Goal: Register for event/course

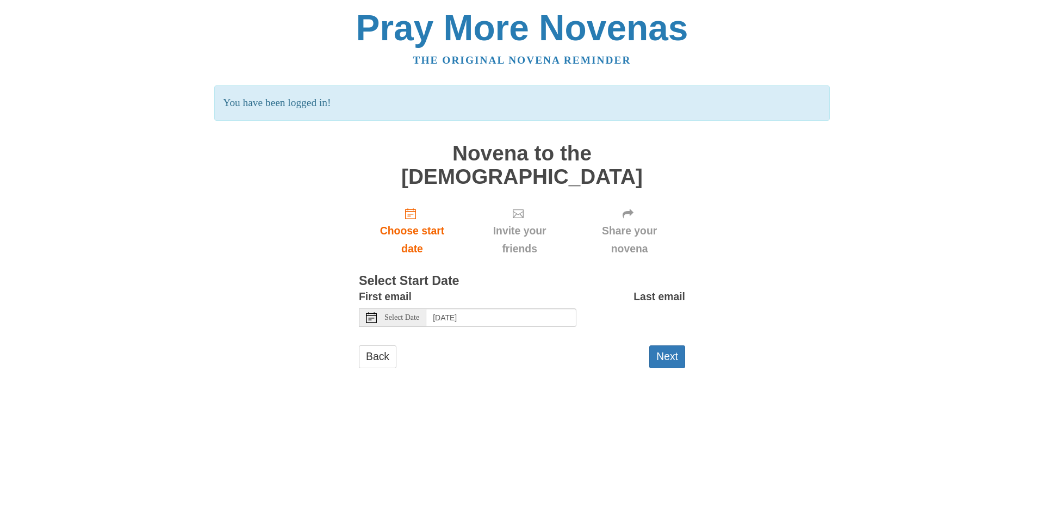
click at [386, 308] on div "Select Date" at bounding box center [392, 317] width 67 height 18
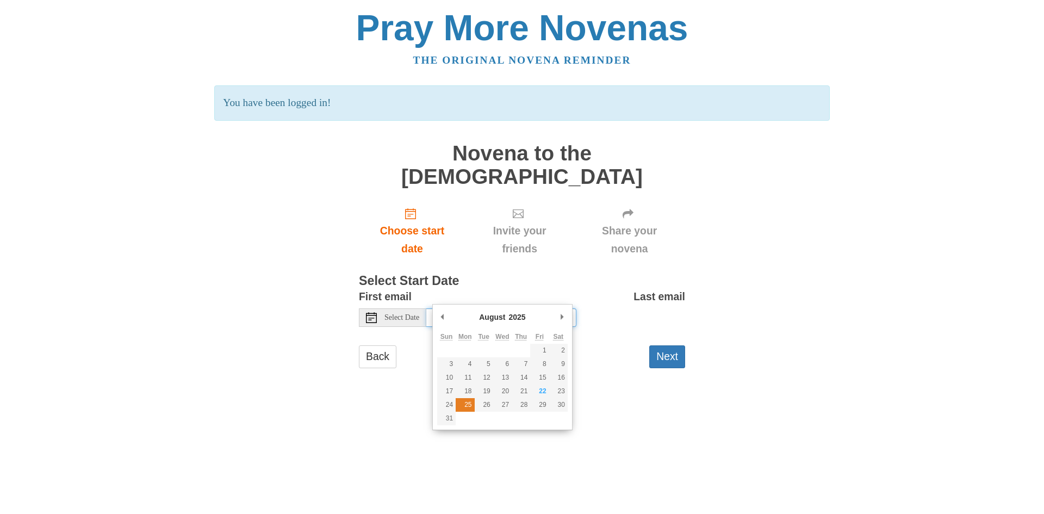
type input "Monday, August 25th"
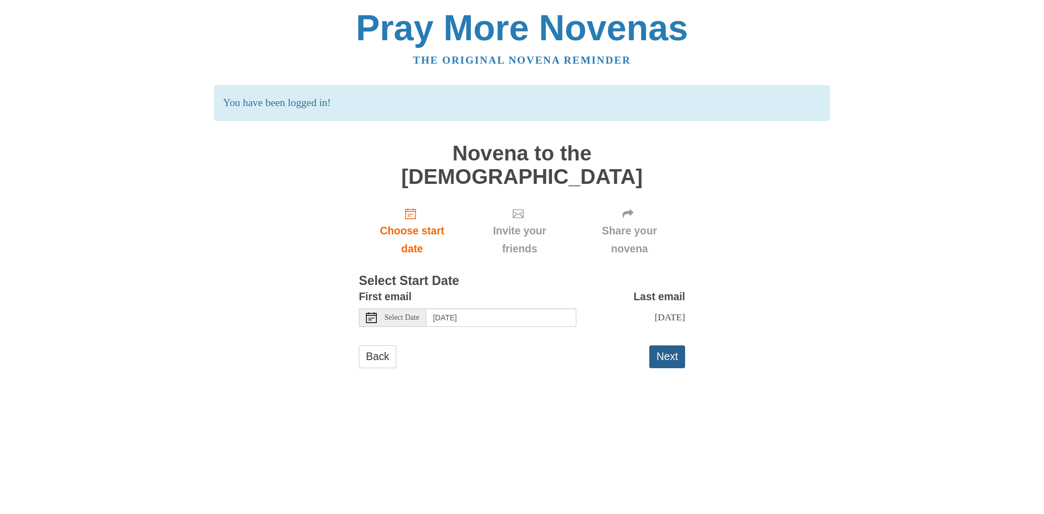
click at [656, 345] on button "Next" at bounding box center [667, 356] width 36 height 22
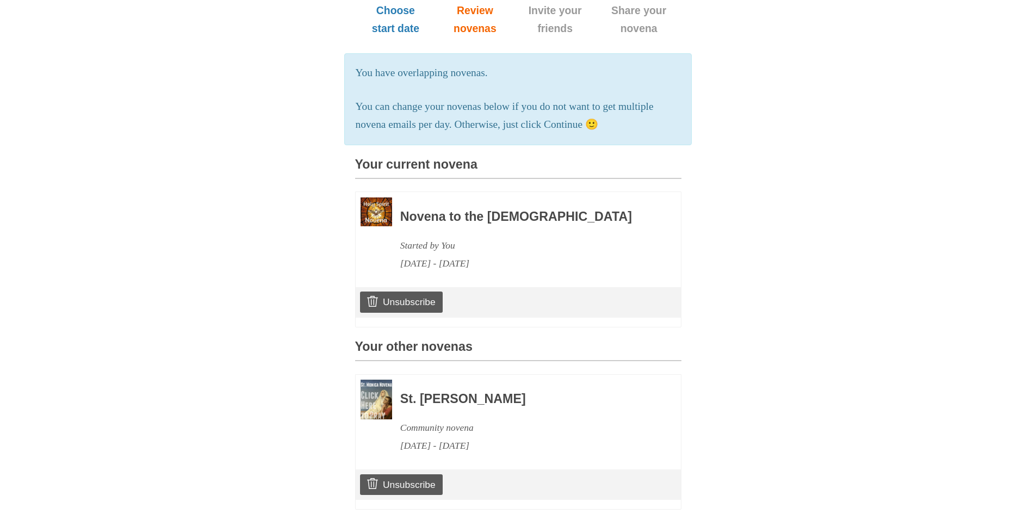
scroll to position [167, 0]
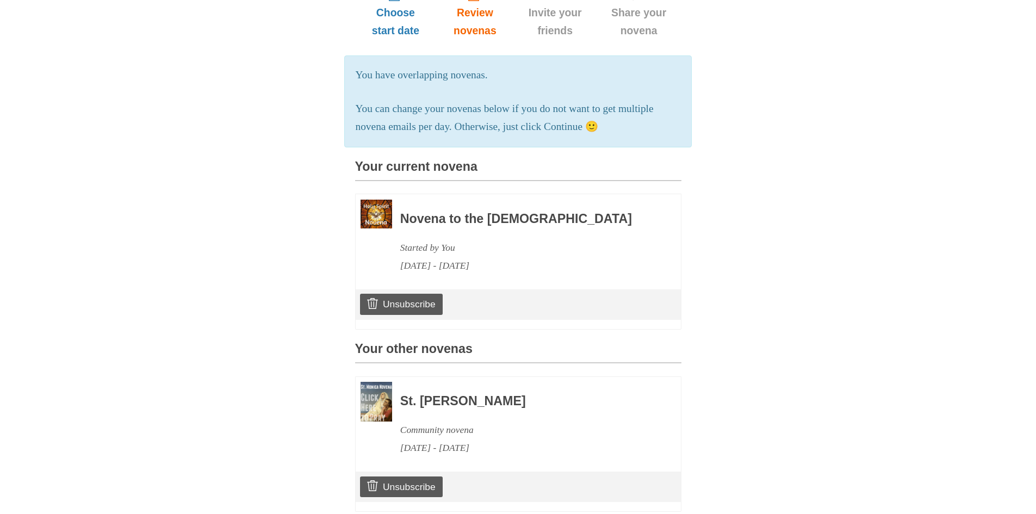
click at [381, 210] on img at bounding box center [377, 214] width 32 height 29
click at [420, 216] on h3 "Novena to the [DEMOGRAPHIC_DATA]" at bounding box center [525, 219] width 251 height 14
click at [421, 212] on h3 "Novena to the [DEMOGRAPHIC_DATA]" at bounding box center [525, 219] width 251 height 14
click at [477, 201] on div "Novena to the Holy Spirit Started by You August 25, 2025 - September 3, 2025" at bounding box center [525, 237] width 251 height 75
click at [477, 202] on div "Novena to the Holy Spirit Started by You August 25, 2025 - September 3, 2025" at bounding box center [525, 237] width 251 height 75
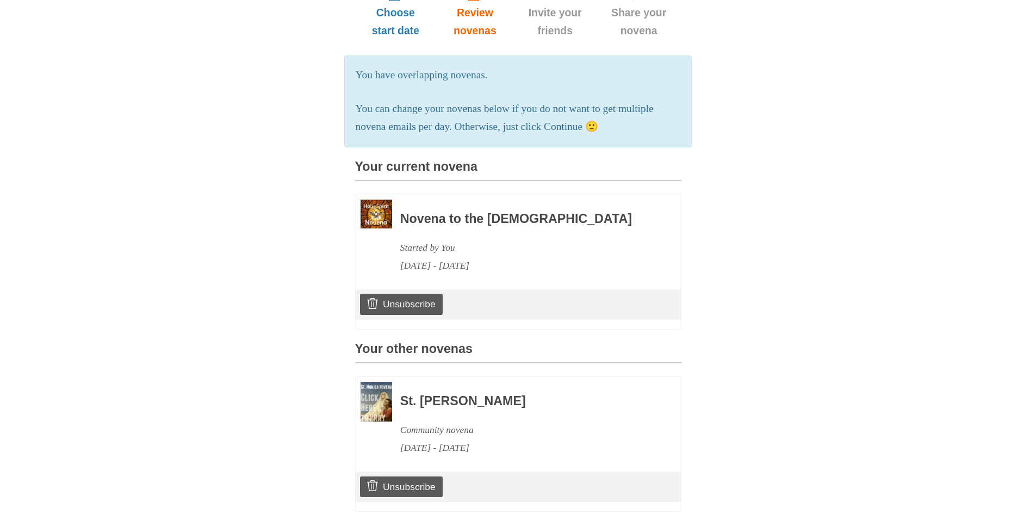
click at [445, 241] on div "Started by You" at bounding box center [525, 248] width 251 height 18
drag, startPoint x: 444, startPoint y: 241, endPoint x: 439, endPoint y: 256, distance: 15.5
click at [442, 249] on div "Started by You" at bounding box center [525, 248] width 251 height 18
click at [431, 273] on div "Novena to the Holy Spirit Started by You August 25, 2025 - September 3, 2025" at bounding box center [518, 236] width 325 height 85
click at [426, 270] on div "Novena to the Holy Spirit Started by You August 25, 2025 - September 3, 2025" at bounding box center [518, 236] width 325 height 85
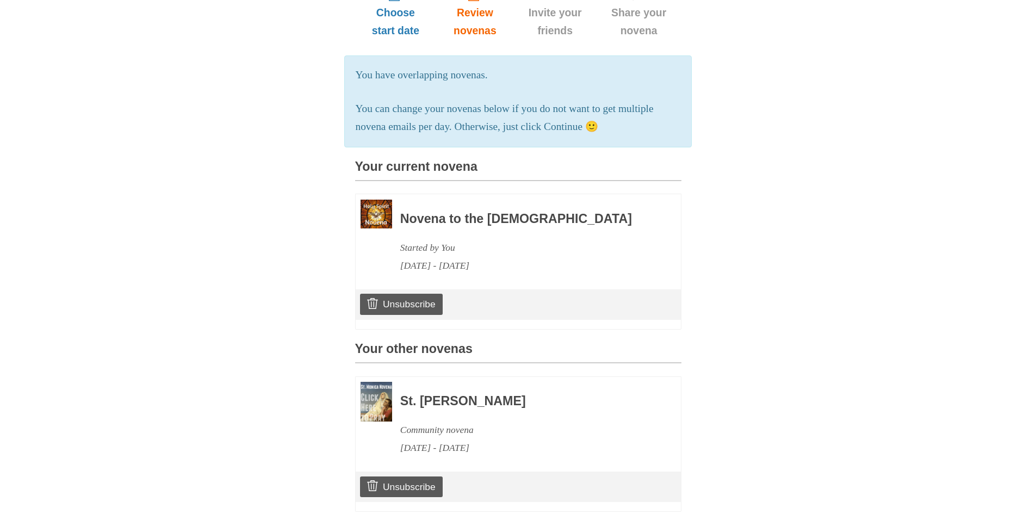
click at [426, 270] on div "Novena to the Holy Spirit Started by You August 25, 2025 - September 3, 2025" at bounding box center [518, 236] width 325 height 85
drag, startPoint x: 426, startPoint y: 269, endPoint x: 418, endPoint y: 259, distance: 13.5
click at [423, 266] on div "Novena to the Holy Spirit Started by You August 25, 2025 - September 3, 2025" at bounding box center [518, 236] width 325 height 85
click at [381, 207] on img at bounding box center [377, 214] width 32 height 29
click at [380, 207] on img at bounding box center [377, 214] width 32 height 29
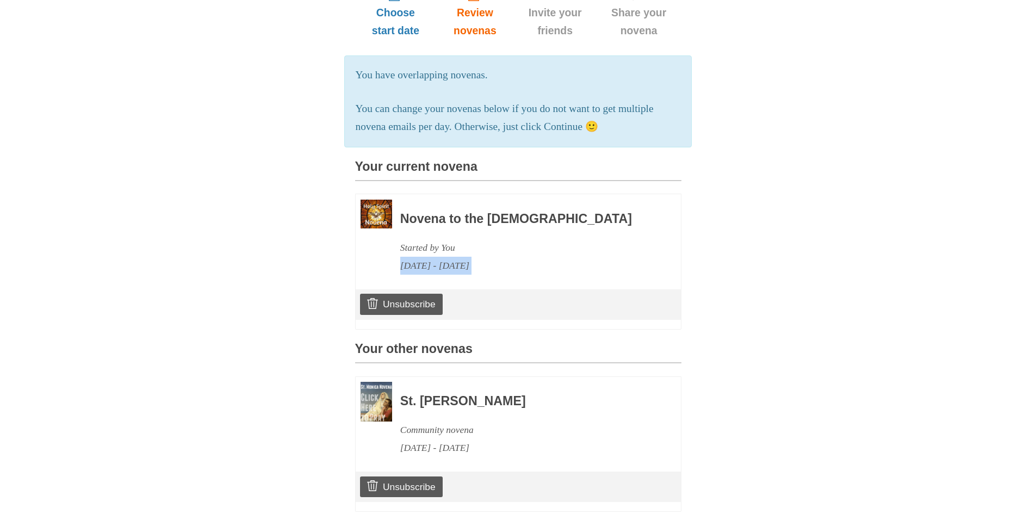
click at [380, 207] on img at bounding box center [377, 214] width 32 height 29
click at [380, 206] on img at bounding box center [377, 214] width 32 height 29
click at [378, 205] on img at bounding box center [377, 214] width 32 height 29
click at [377, 205] on img at bounding box center [377, 214] width 32 height 29
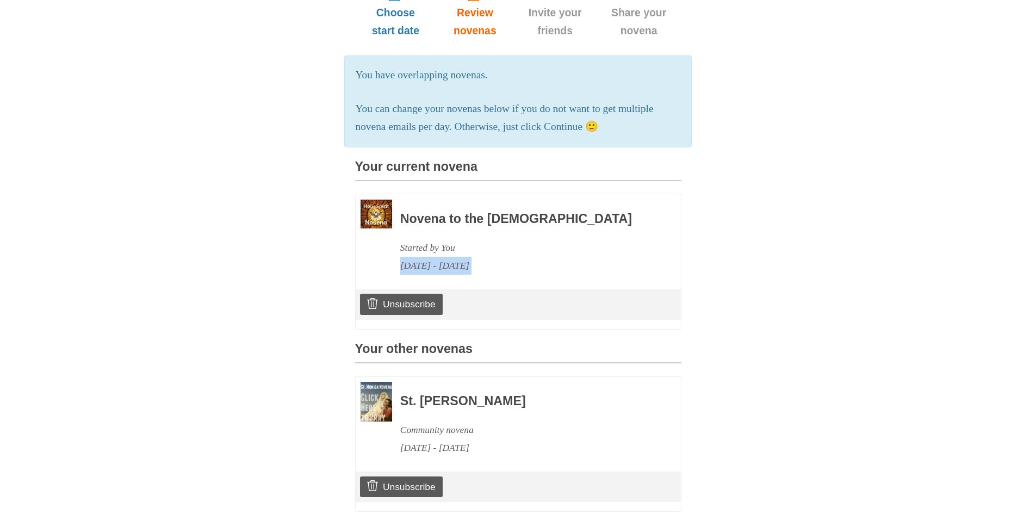
click at [377, 205] on img at bounding box center [377, 214] width 32 height 29
click at [405, 162] on h3 "Your current novena" at bounding box center [518, 170] width 326 height 21
click at [406, 162] on h3 "Your current novena" at bounding box center [518, 170] width 326 height 21
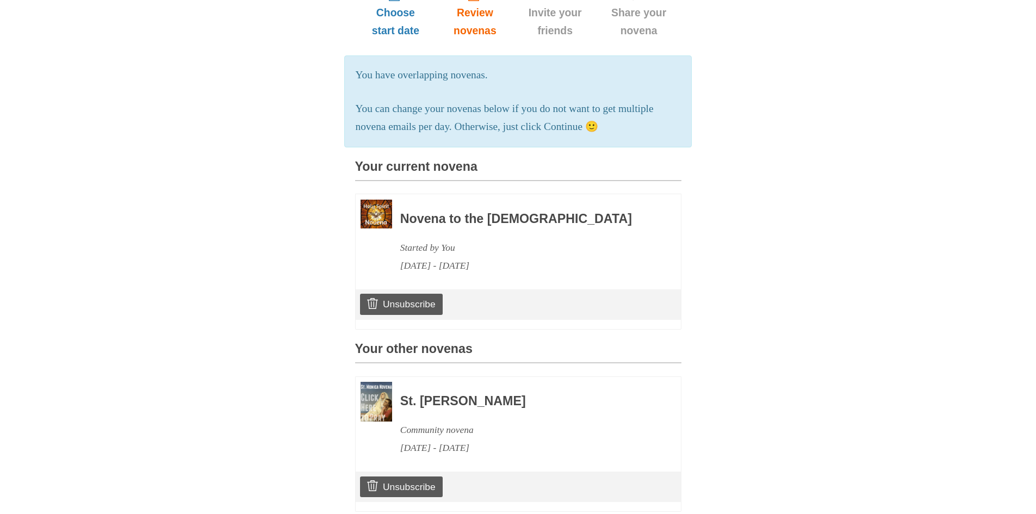
click at [376, 212] on img at bounding box center [377, 214] width 32 height 29
click at [371, 209] on img at bounding box center [377, 214] width 32 height 29
click at [369, 209] on img at bounding box center [377, 214] width 32 height 29
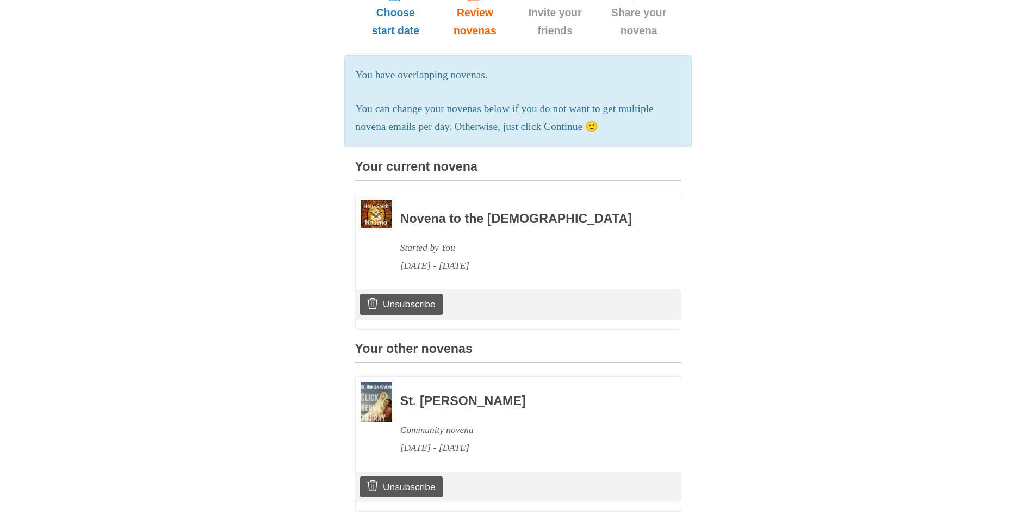
click at [369, 209] on img at bounding box center [377, 214] width 32 height 29
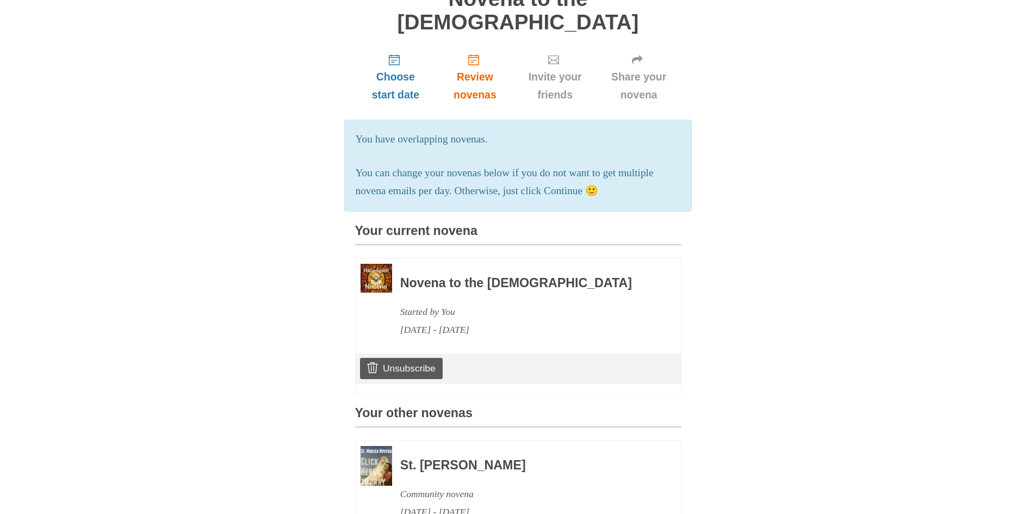
scroll to position [4, 0]
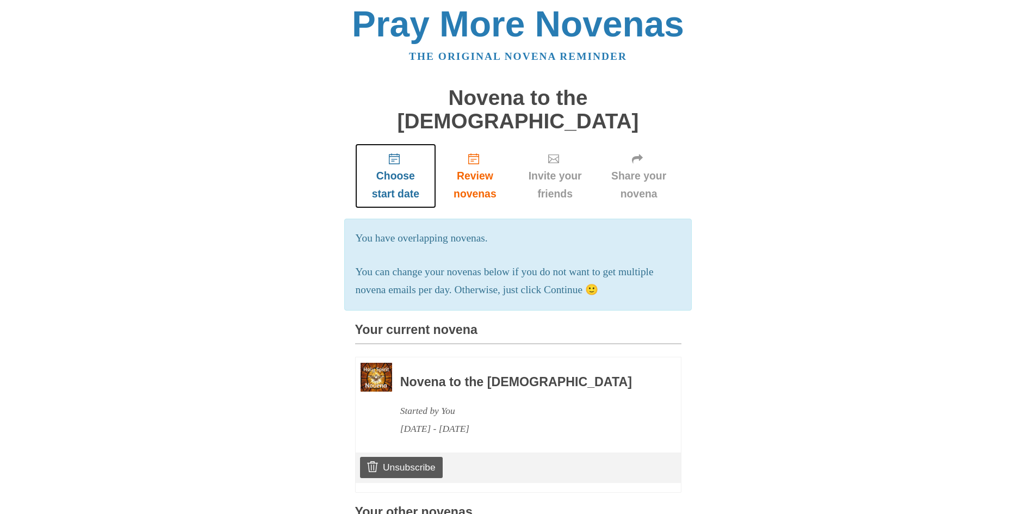
click at [396, 153] on icon "Choose start date" at bounding box center [394, 158] width 11 height 11
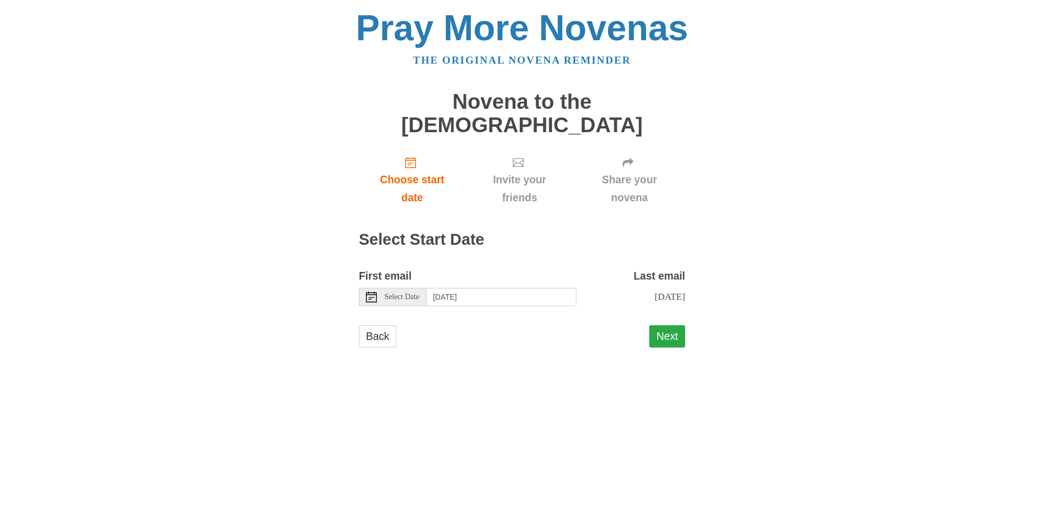
click at [668, 325] on button "Next" at bounding box center [667, 336] width 36 height 22
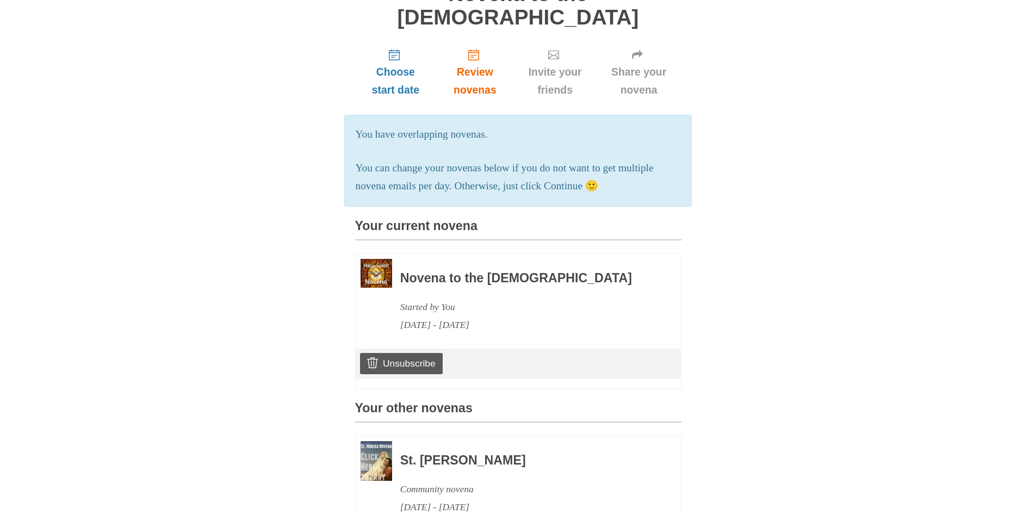
scroll to position [109, 0]
click at [380, 265] on img at bounding box center [377, 272] width 32 height 29
click at [416, 271] on h3 "Novena to the [DEMOGRAPHIC_DATA]" at bounding box center [525, 277] width 251 height 14
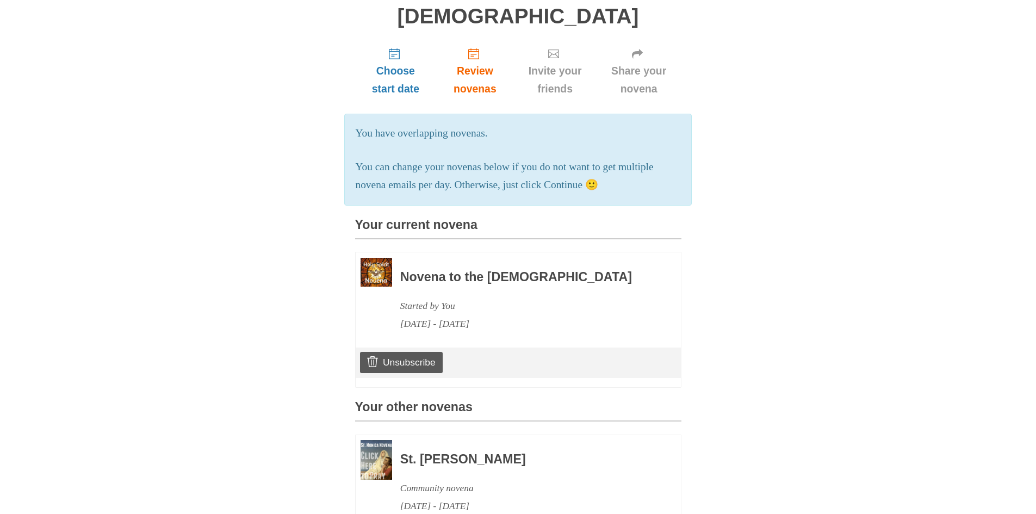
click at [419, 272] on h3 "Novena to the [DEMOGRAPHIC_DATA]" at bounding box center [525, 277] width 251 height 14
click at [415, 273] on h3 "Novena to the [DEMOGRAPHIC_DATA]" at bounding box center [525, 277] width 251 height 14
click at [482, 62] on span "Review novenas" at bounding box center [474, 80] width 55 height 36
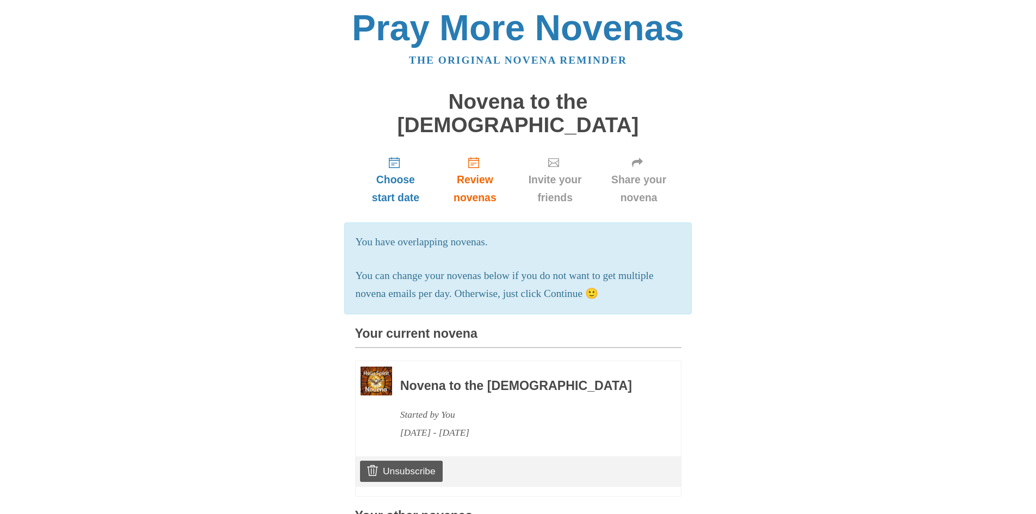
click at [378, 375] on img at bounding box center [377, 381] width 32 height 29
click at [377, 375] on img at bounding box center [377, 381] width 32 height 29
click at [377, 374] on img at bounding box center [377, 381] width 32 height 29
click at [556, 171] on span "Invite your friends" at bounding box center [555, 189] width 61 height 36
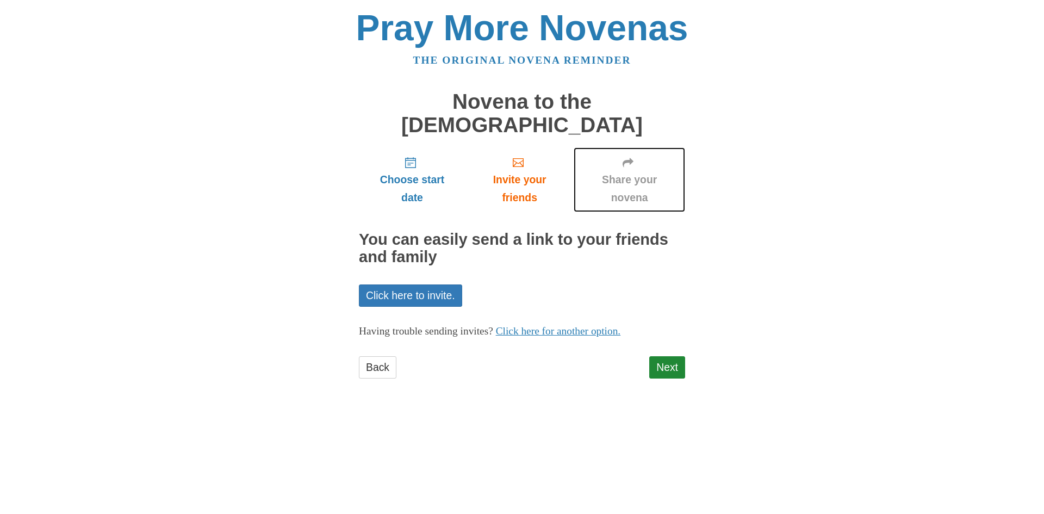
click at [601, 171] on span "Share your novena" at bounding box center [630, 189] width 90 height 36
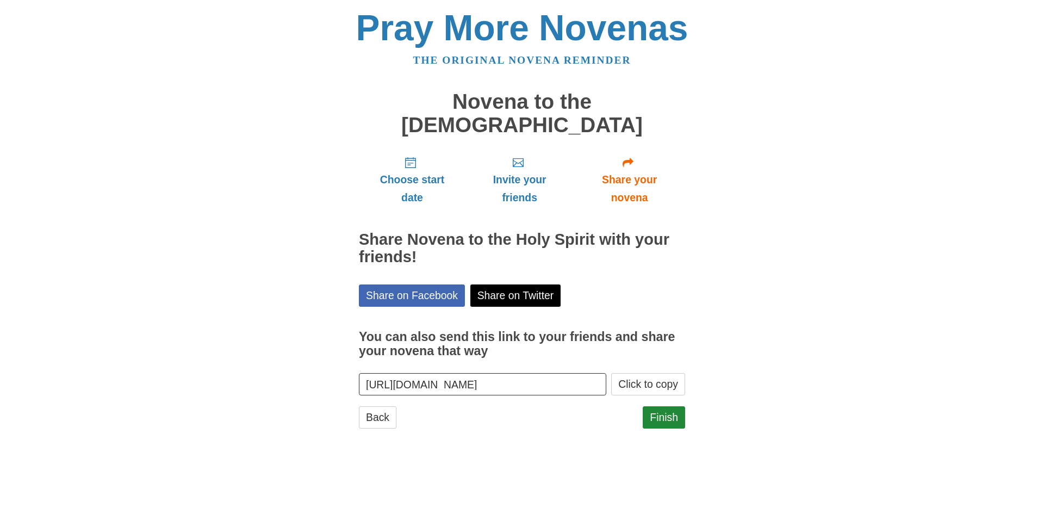
click at [554, 373] on input "[URL][DOMAIN_NAME]" at bounding box center [482, 384] width 247 height 22
click at [548, 373] on input "https://www.praymorenovenas.com/novena-to-the-holy-spirit/1224466" at bounding box center [482, 384] width 247 height 22
click at [545, 373] on input "https://www.praymorenovenas.com/novena-to-the-holy-spirit/1224466" at bounding box center [482, 384] width 247 height 22
click at [665, 406] on link "Finish" at bounding box center [664, 417] width 42 height 22
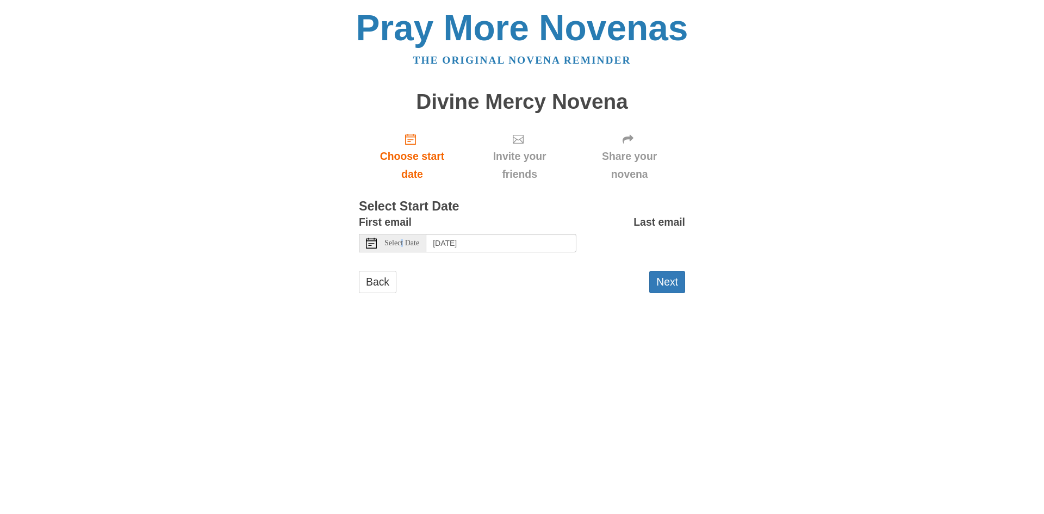
click at [402, 244] on span "Select Date" at bounding box center [401, 243] width 35 height 8
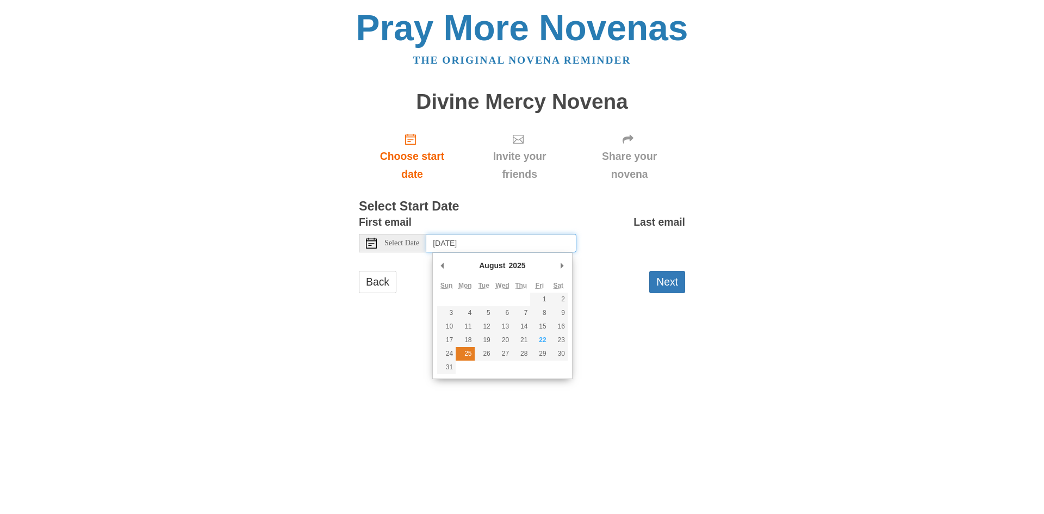
type input "[DATE]"
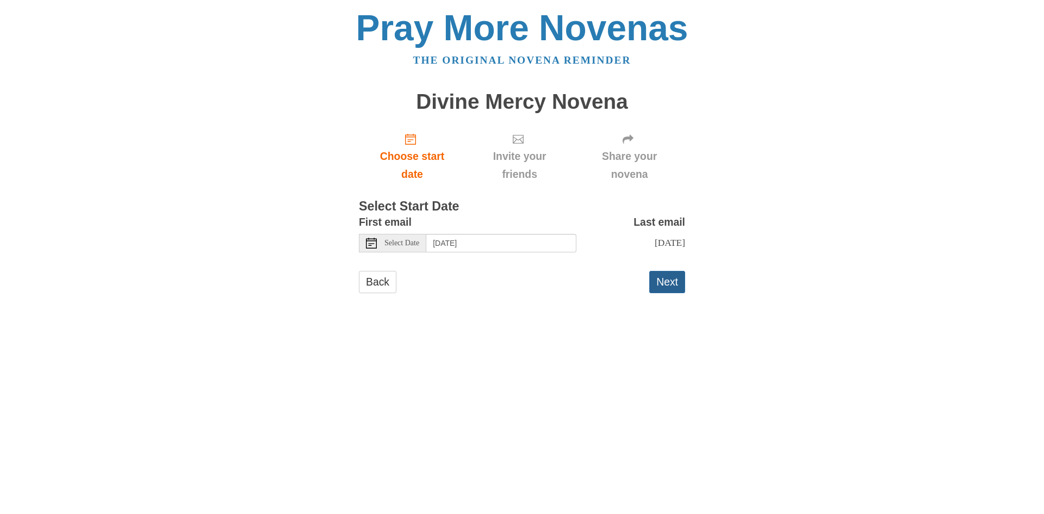
click at [671, 293] on button "Next" at bounding box center [667, 282] width 36 height 22
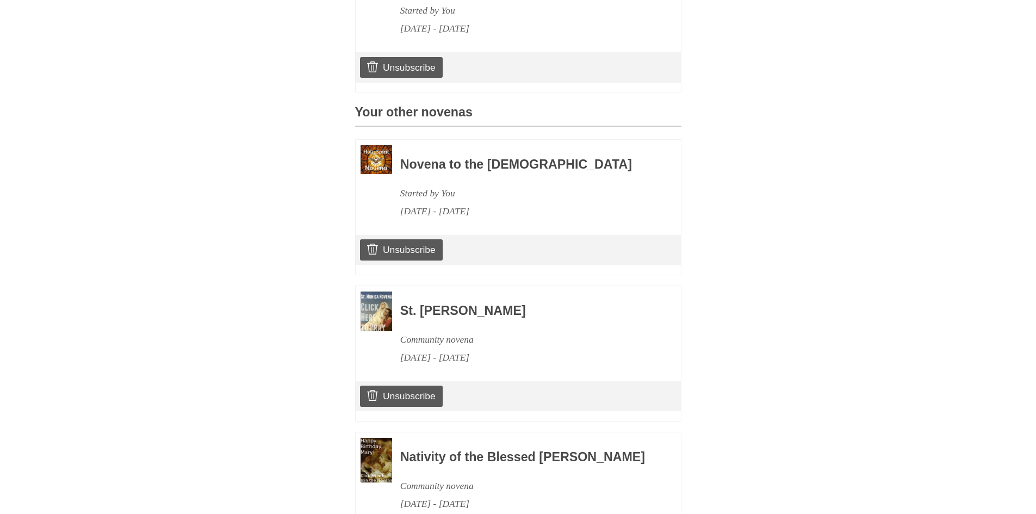
scroll to position [531, 0]
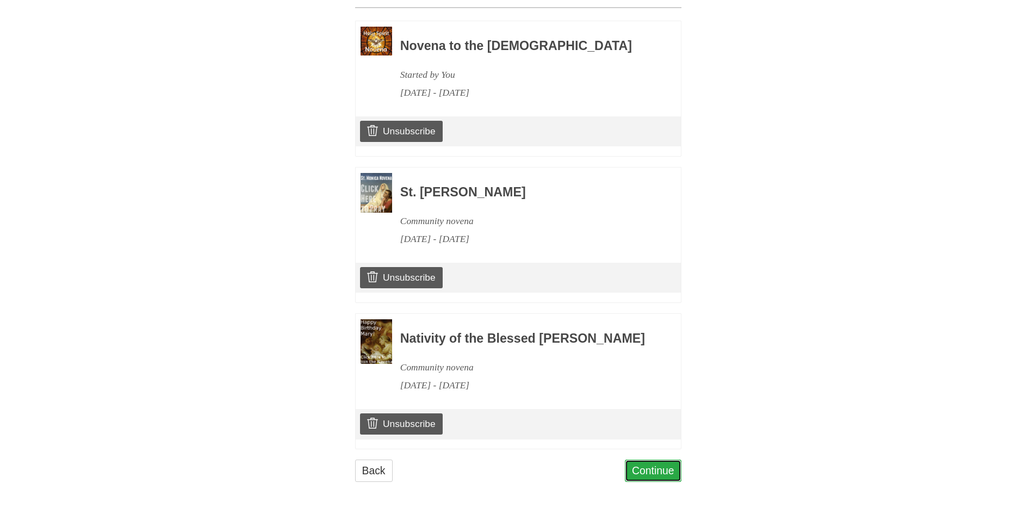
click at [636, 467] on link "Continue" at bounding box center [653, 471] width 57 height 22
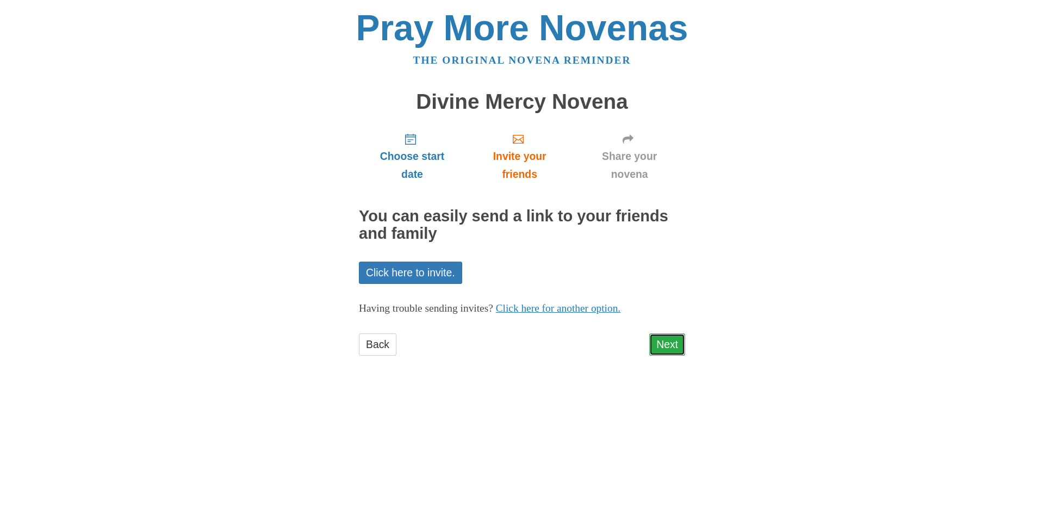
click at [659, 343] on link "Next" at bounding box center [667, 344] width 36 height 22
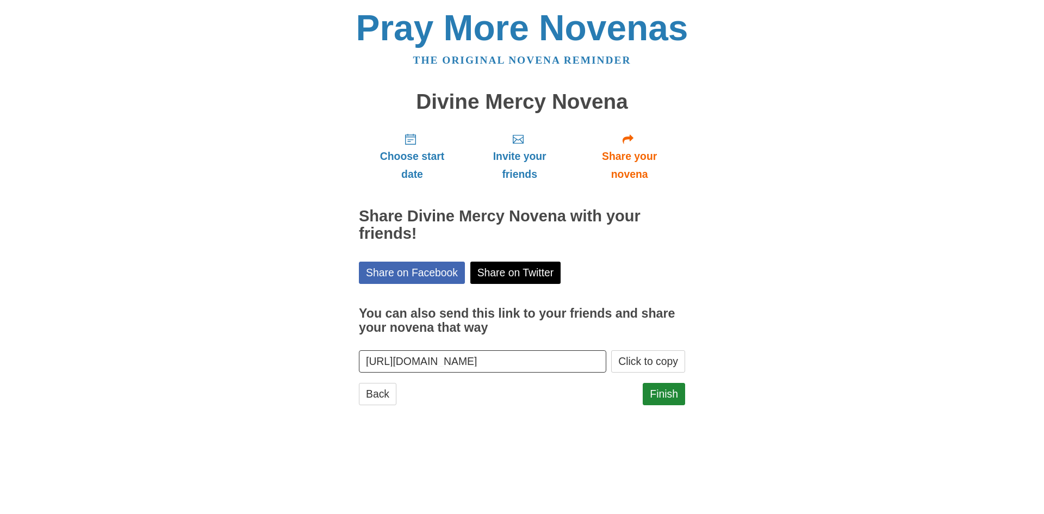
click at [432, 363] on input "[URL][DOMAIN_NAME]" at bounding box center [482, 361] width 247 height 22
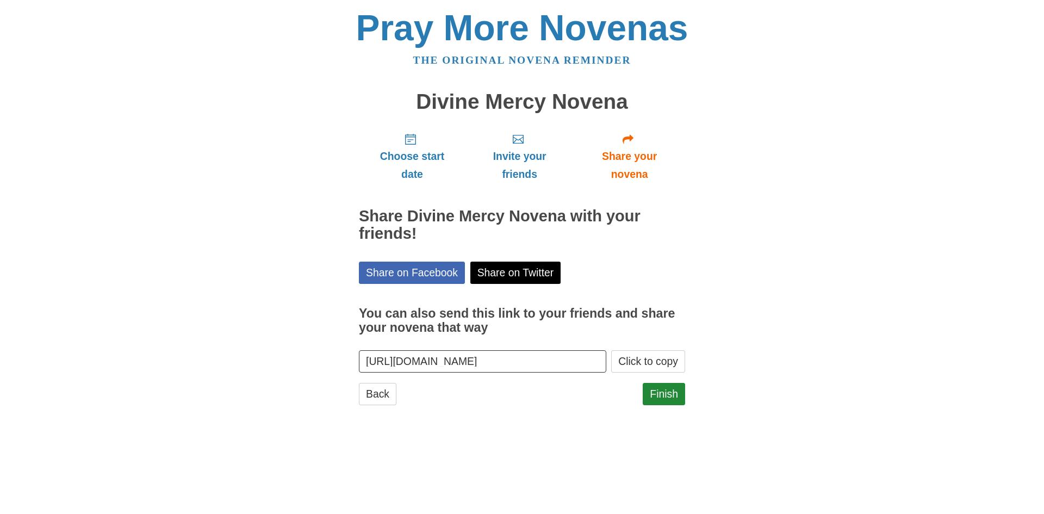
click at [432, 363] on input "https://www.praymorenovenas.com/divine-mercy-novena/1224468" at bounding box center [482, 361] width 247 height 22
click at [654, 362] on button "Click to copy" at bounding box center [648, 361] width 74 height 22
click at [652, 362] on button "Click to copy" at bounding box center [648, 361] width 74 height 22
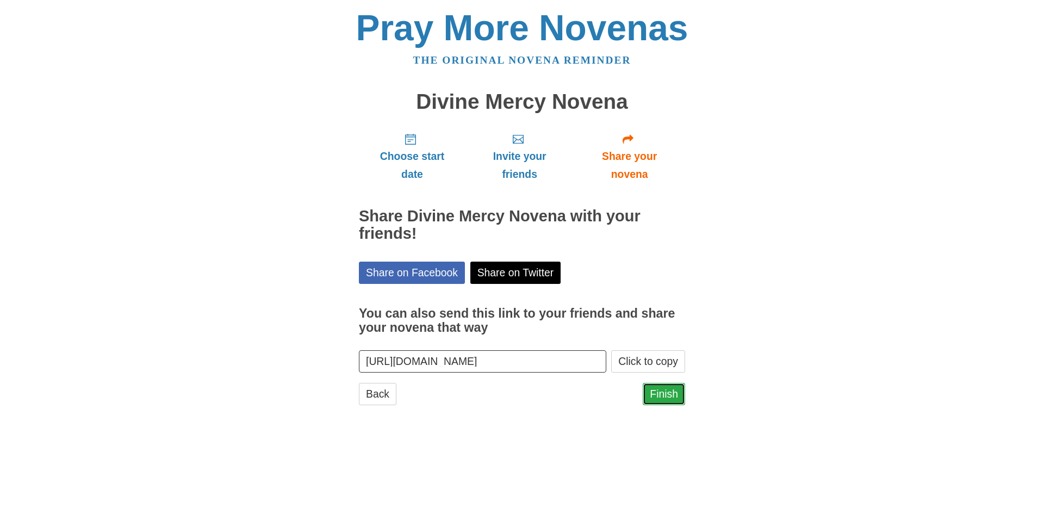
click at [649, 391] on link "Finish" at bounding box center [664, 394] width 42 height 22
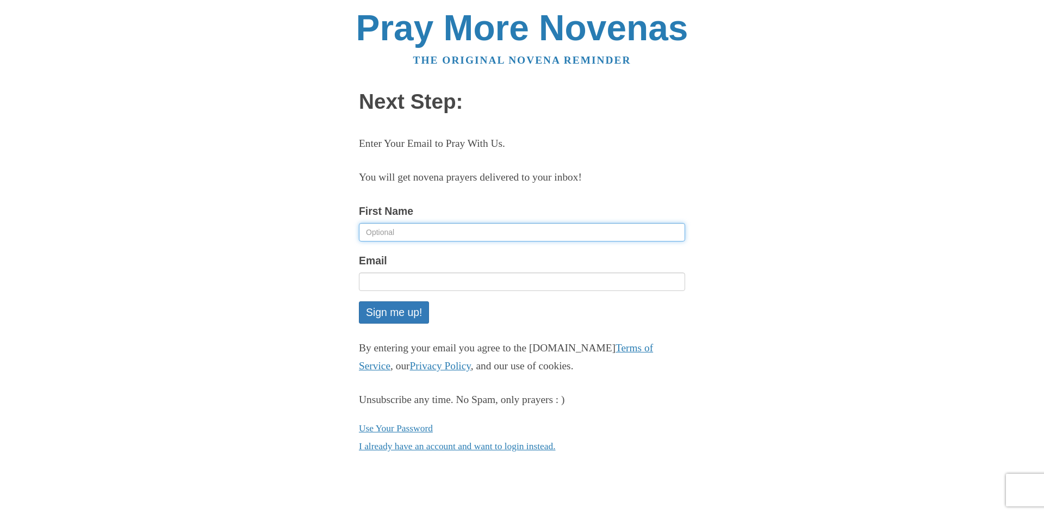
click at [501, 239] on input "First Name" at bounding box center [522, 232] width 326 height 18
type input "Lennie"
type input "lennieptl@telus.net"
click at [400, 311] on button "Sign me up!" at bounding box center [394, 312] width 70 height 22
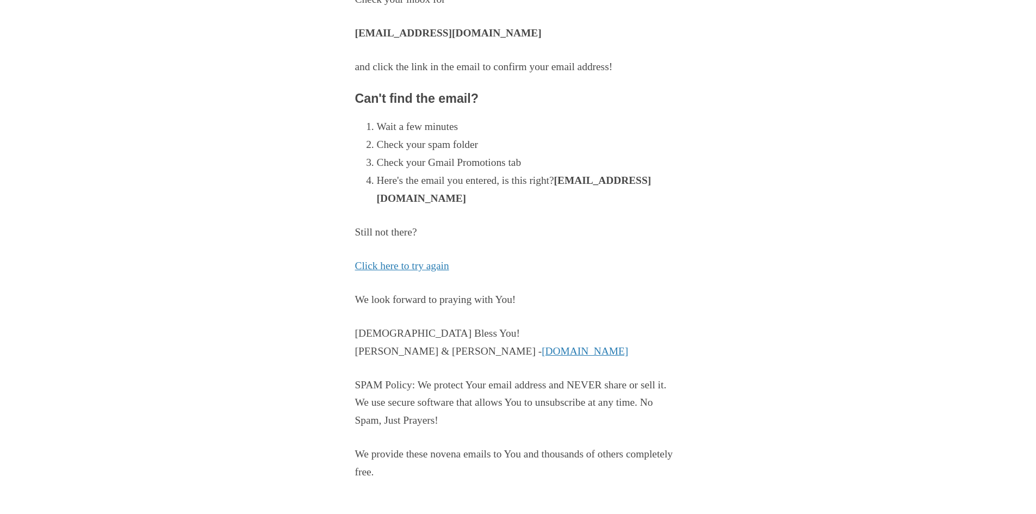
scroll to position [148, 0]
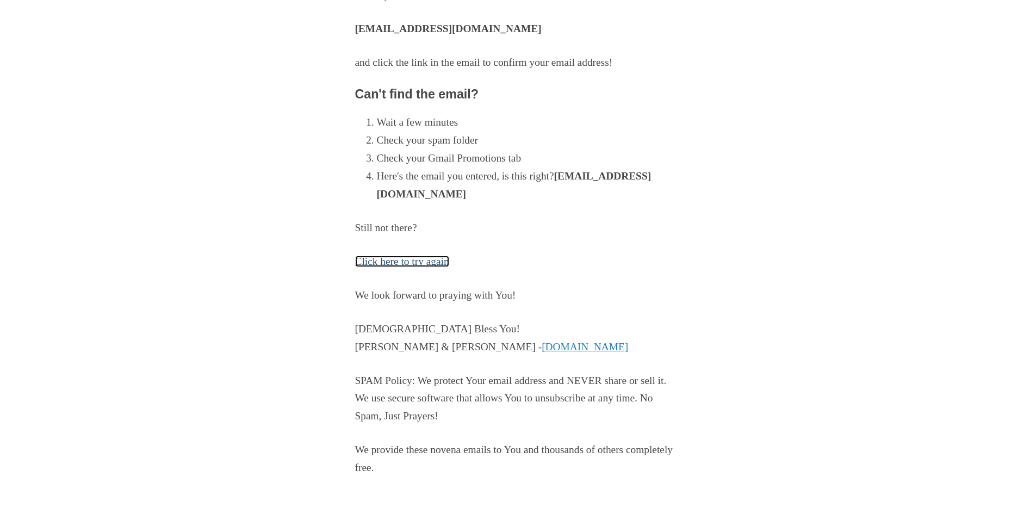
click at [384, 265] on link "Click here to try again" at bounding box center [402, 261] width 94 height 11
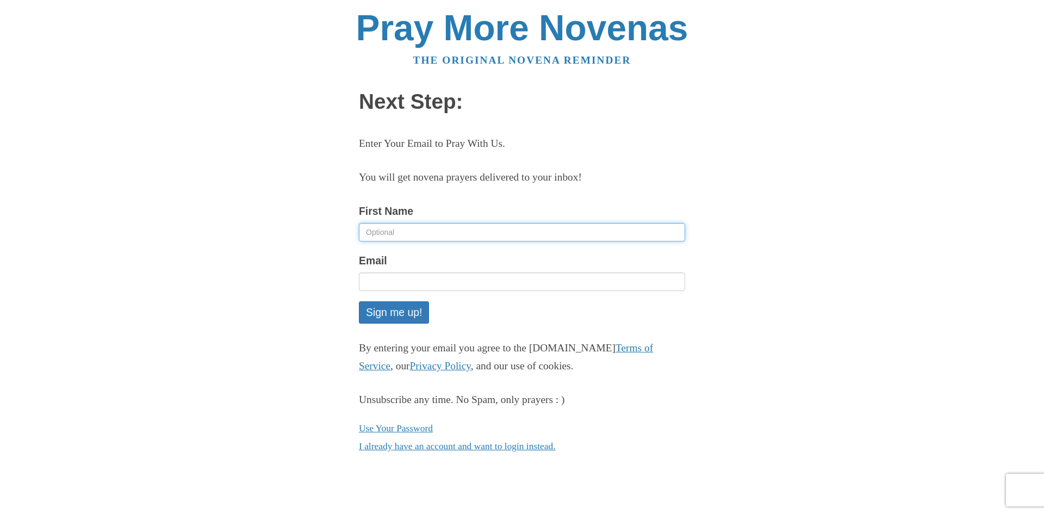
click at [392, 238] on input "First Name" at bounding box center [522, 232] width 326 height 18
click at [390, 261] on div "Email" at bounding box center [522, 271] width 326 height 39
click at [406, 240] on input "First Name" at bounding box center [522, 232] width 326 height 18
type input "[PERSON_NAME]"
type input "[EMAIL_ADDRESS][DOMAIN_NAME]"
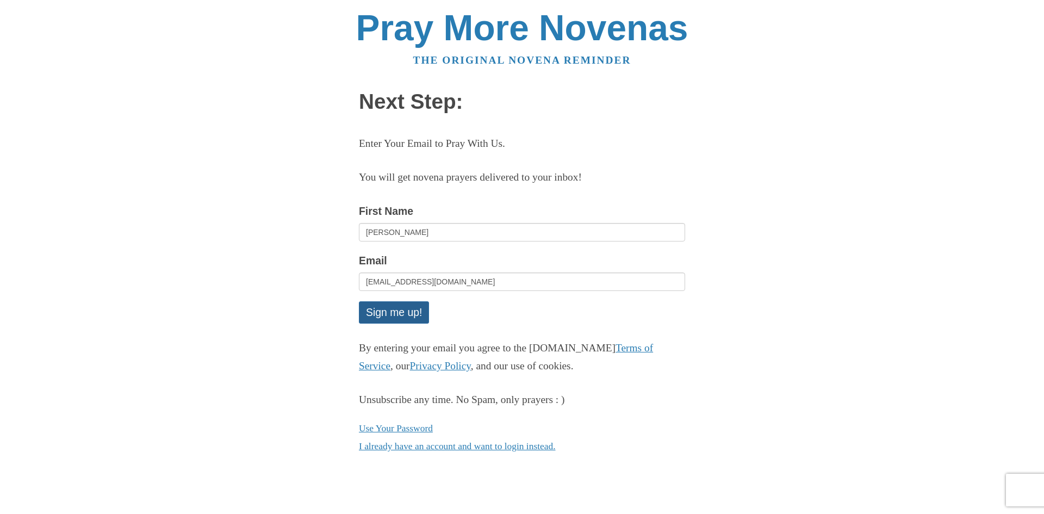
click at [394, 311] on button "Sign me up!" at bounding box center [394, 312] width 70 height 22
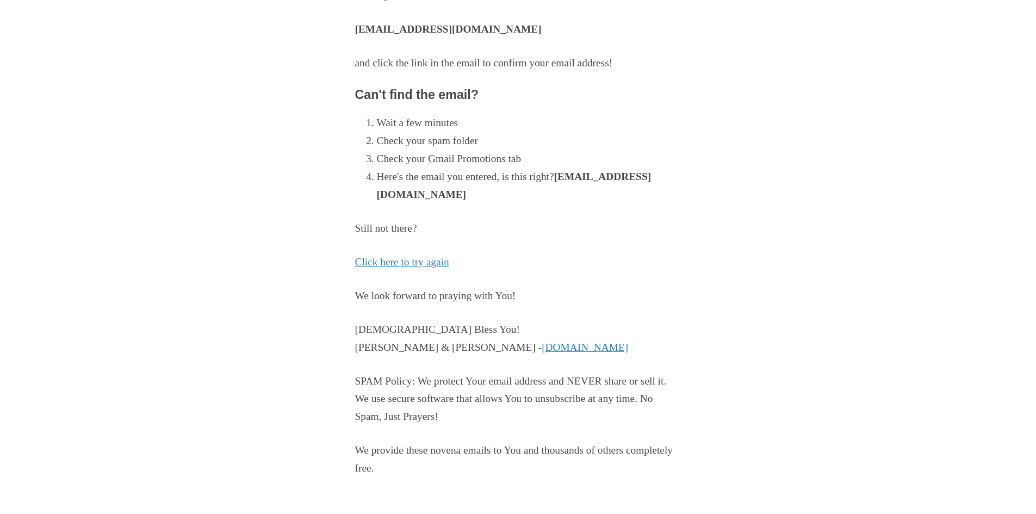
scroll to position [148, 0]
click at [542, 346] on link "[DOMAIN_NAME]" at bounding box center [585, 346] width 86 height 11
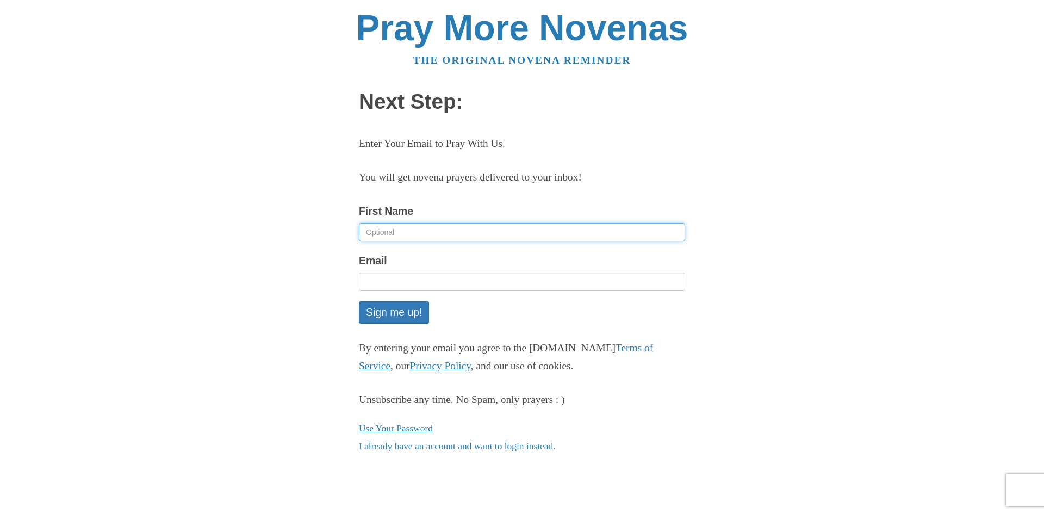
click at [482, 227] on input "First Name" at bounding box center [522, 232] width 326 height 18
type input "Lennie"
type input "[EMAIL_ADDRESS][DOMAIN_NAME]"
click at [397, 314] on button "Sign me up!" at bounding box center [394, 312] width 70 height 22
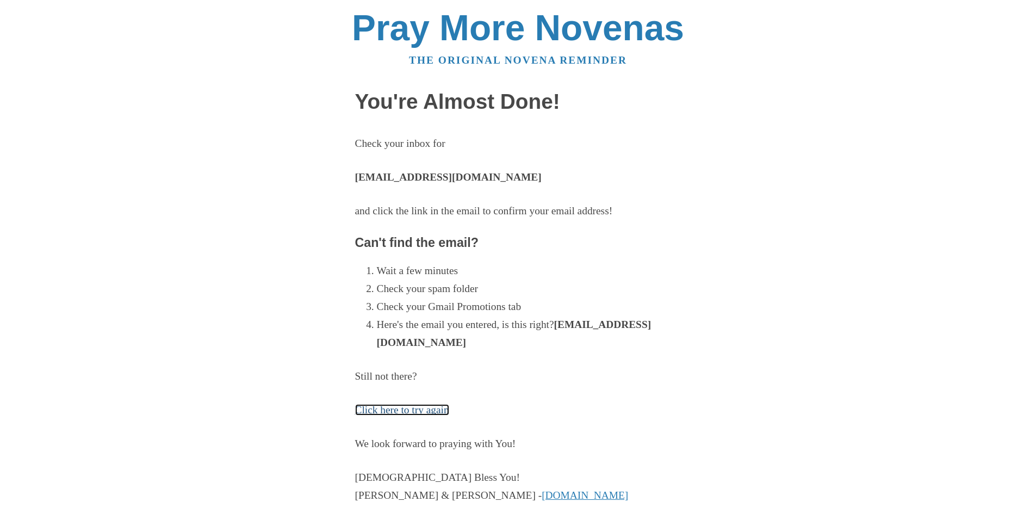
click at [379, 414] on link "Click here to try again" at bounding box center [402, 409] width 94 height 11
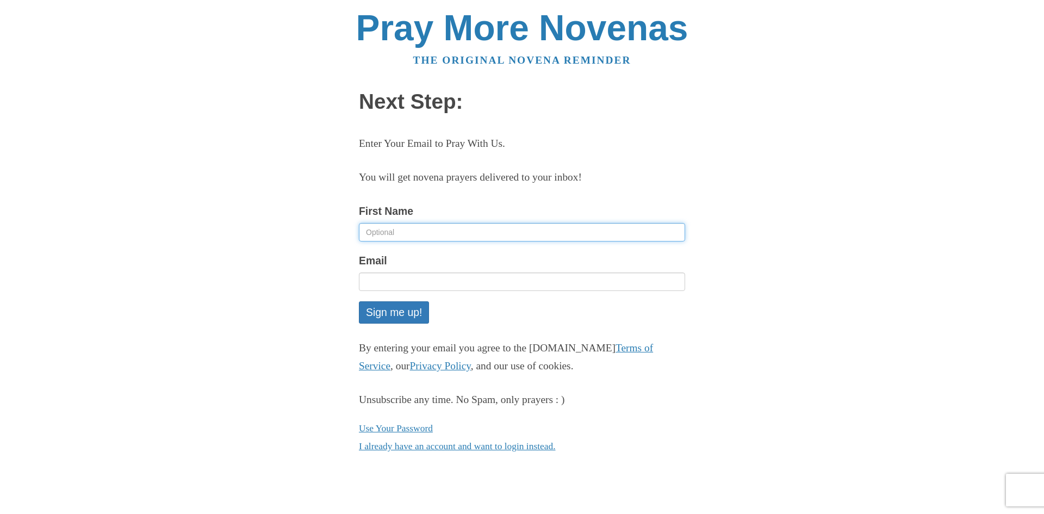
click at [425, 236] on input "First Name" at bounding box center [522, 232] width 326 height 18
type input "Lennie"
type input "[EMAIL_ADDRESS][DOMAIN_NAME]"
click at [401, 319] on button "Sign me up!" at bounding box center [394, 312] width 70 height 22
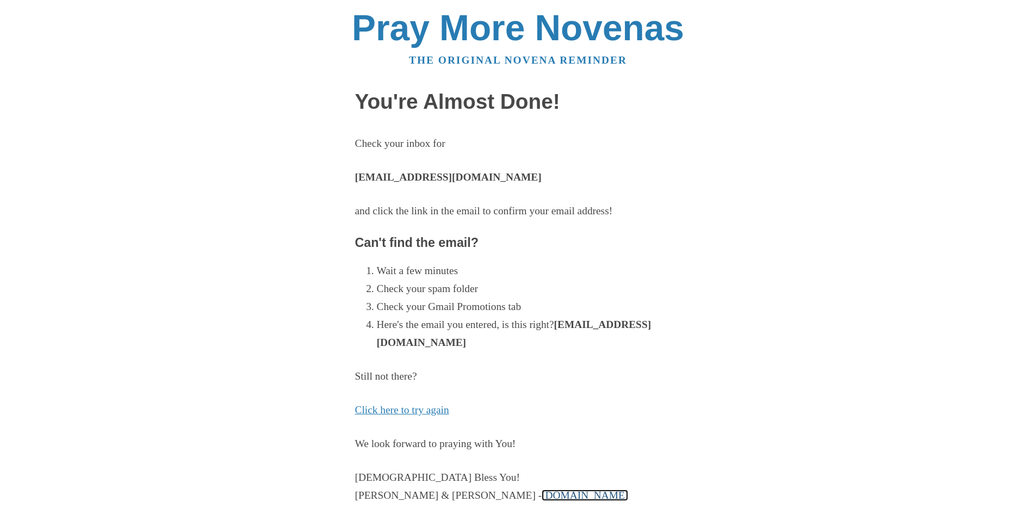
click at [542, 497] on link "[DOMAIN_NAME]" at bounding box center [585, 494] width 86 height 11
drag, startPoint x: 534, startPoint y: 497, endPoint x: 534, endPoint y: 487, distance: 9.2
click at [542, 495] on link "[DOMAIN_NAME]" at bounding box center [585, 494] width 86 height 11
